Goal: Task Accomplishment & Management: Use online tool/utility

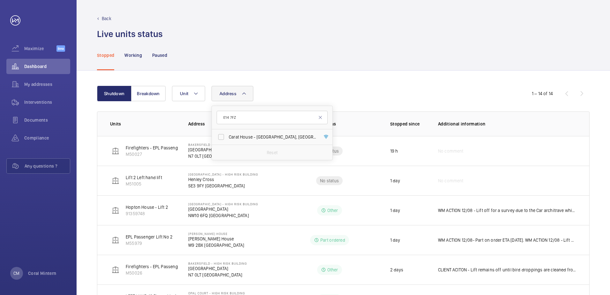
click at [224, 116] on input "E14 7FZ" at bounding box center [272, 117] width 111 height 13
type input "e1 3jr"
click at [245, 138] on span "[STREET_ADDRESS]" at bounding box center [273, 137] width 88 height 6
click at [228, 138] on input "[STREET_ADDRESS]" at bounding box center [221, 137] width 13 height 13
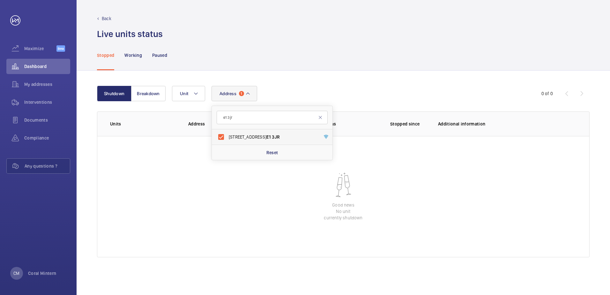
click at [274, 134] on span "[STREET_ADDRESS]" at bounding box center [273, 137] width 88 height 6
click at [228, 134] on input "[STREET_ADDRESS]" at bounding box center [221, 137] width 13 height 13
checkbox input "false"
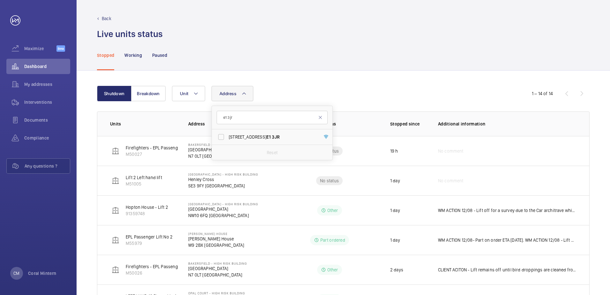
drag, startPoint x: 260, startPoint y: 126, endPoint x: 233, endPoint y: 121, distance: 27.2
click at [233, 121] on form "e1 3jr" at bounding box center [272, 117] width 121 height 23
drag, startPoint x: 224, startPoint y: 119, endPoint x: 238, endPoint y: 117, distance: 14.6
click at [237, 117] on input "e1 3jr" at bounding box center [272, 117] width 111 height 13
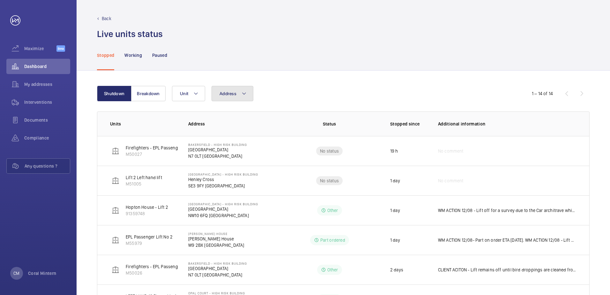
click at [234, 95] on span "Address" at bounding box center [228, 93] width 17 height 5
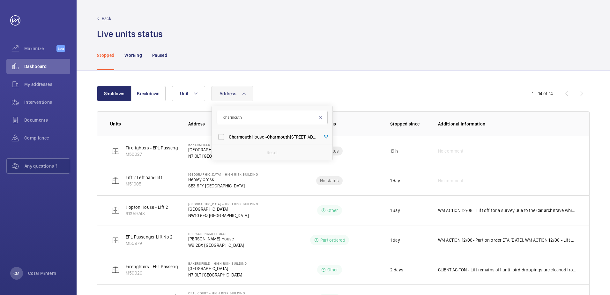
type input "charmouth"
click at [277, 136] on span "Charmouth" at bounding box center [278, 136] width 23 height 5
click at [228, 136] on input "[GEOGRAPHIC_DATA] - [GEOGRAPHIC_DATA]" at bounding box center [221, 137] width 13 height 13
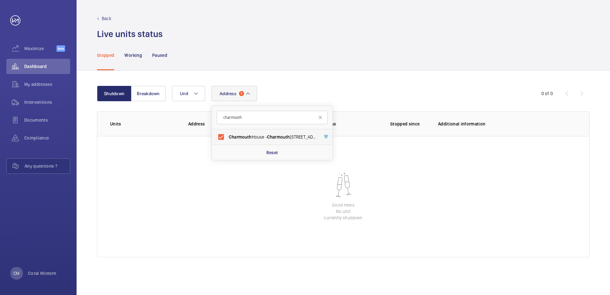
click at [297, 133] on label "[GEOGRAPHIC_DATA] - [GEOGRAPHIC_DATA]" at bounding box center [267, 136] width 111 height 15
click at [228, 133] on input "[GEOGRAPHIC_DATA] - [GEOGRAPHIC_DATA]" at bounding box center [221, 137] width 13 height 13
checkbox input "false"
